Goal: Register for event/course

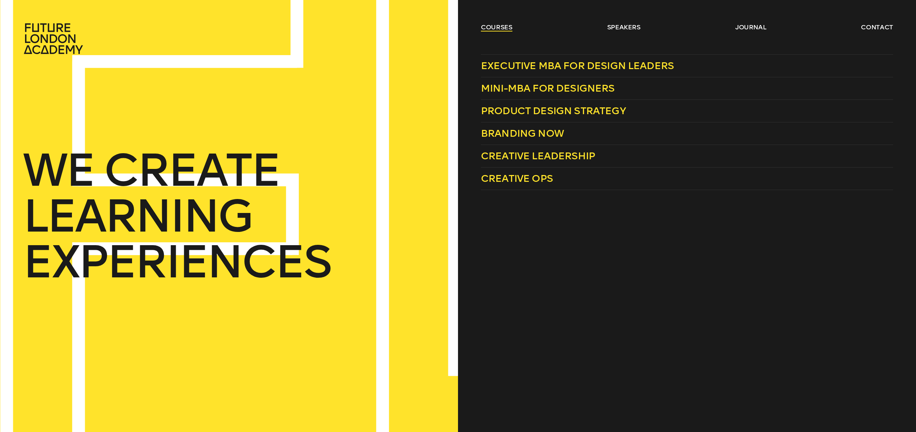
click at [506, 27] on link "courses" at bounding box center [496, 27] width 31 height 9
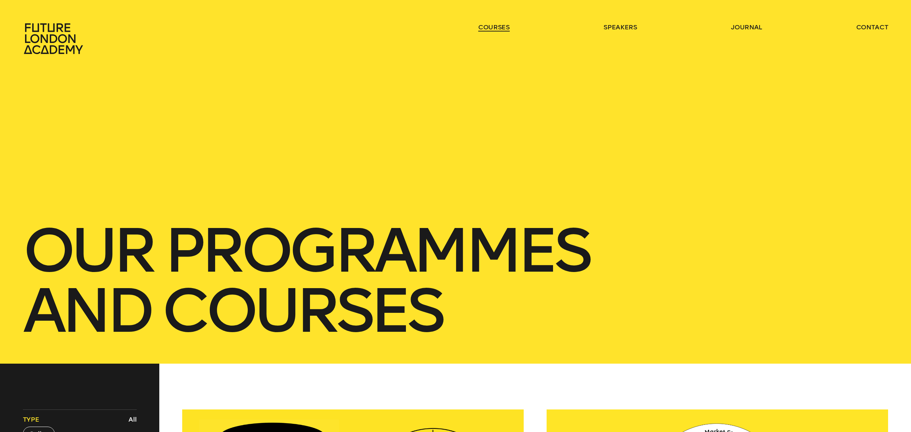
click at [506, 27] on link "courses" at bounding box center [493, 27] width 31 height 9
click at [494, 26] on link "courses" at bounding box center [493, 27] width 31 height 9
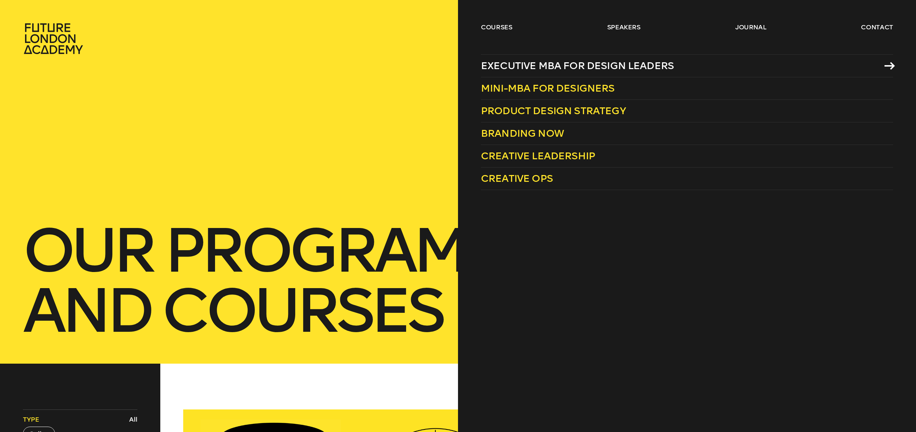
click at [497, 66] on span "Executive MBA for Design Leaders" at bounding box center [577, 66] width 193 height 12
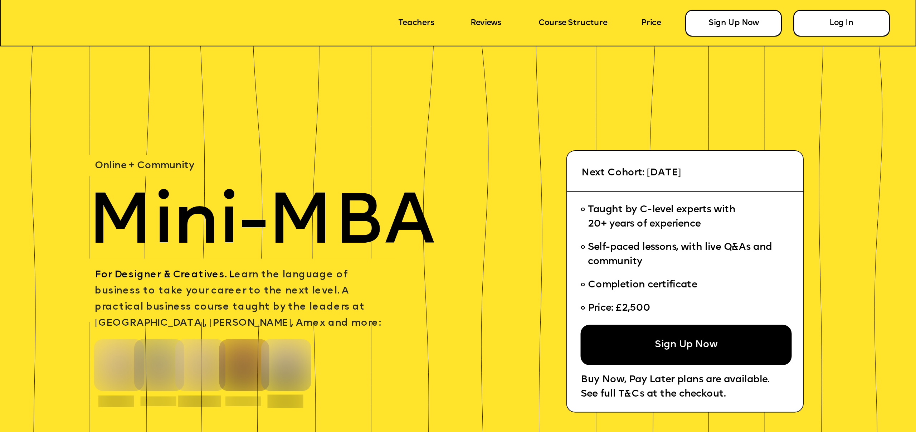
scroll to position [75, 0]
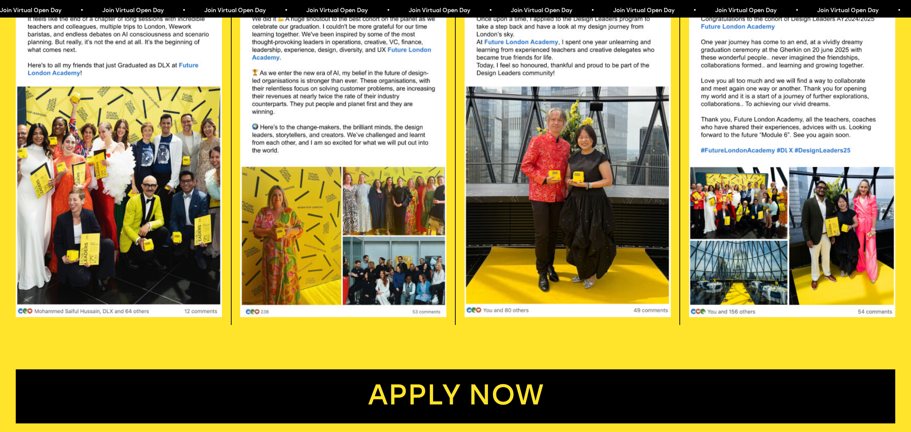
scroll to position [2829, 0]
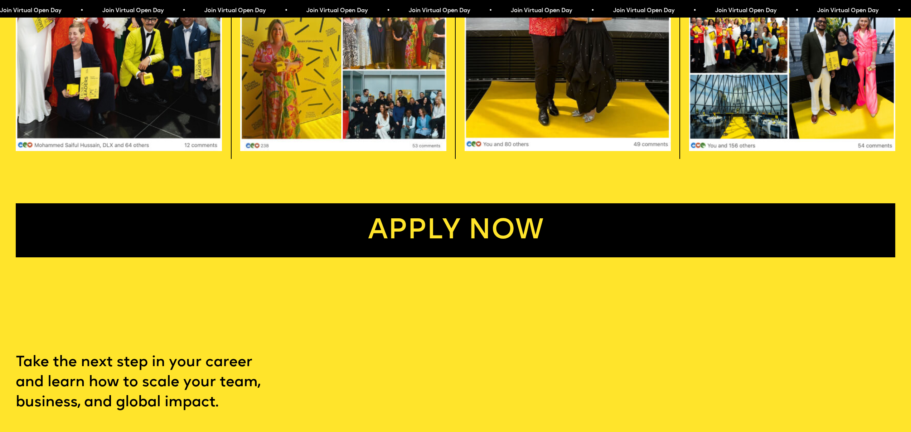
click at [473, 252] on link "Apply now" at bounding box center [455, 230] width 879 height 54
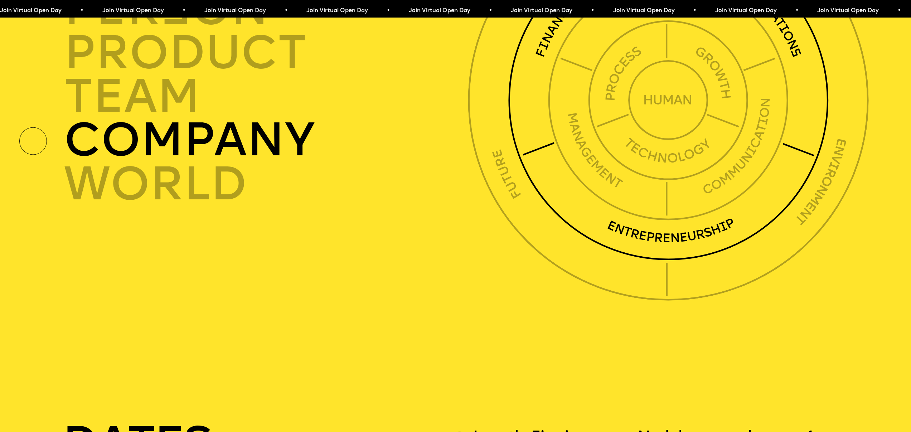
scroll to position [3151, 0]
